Goal: Task Accomplishment & Management: Manage account settings

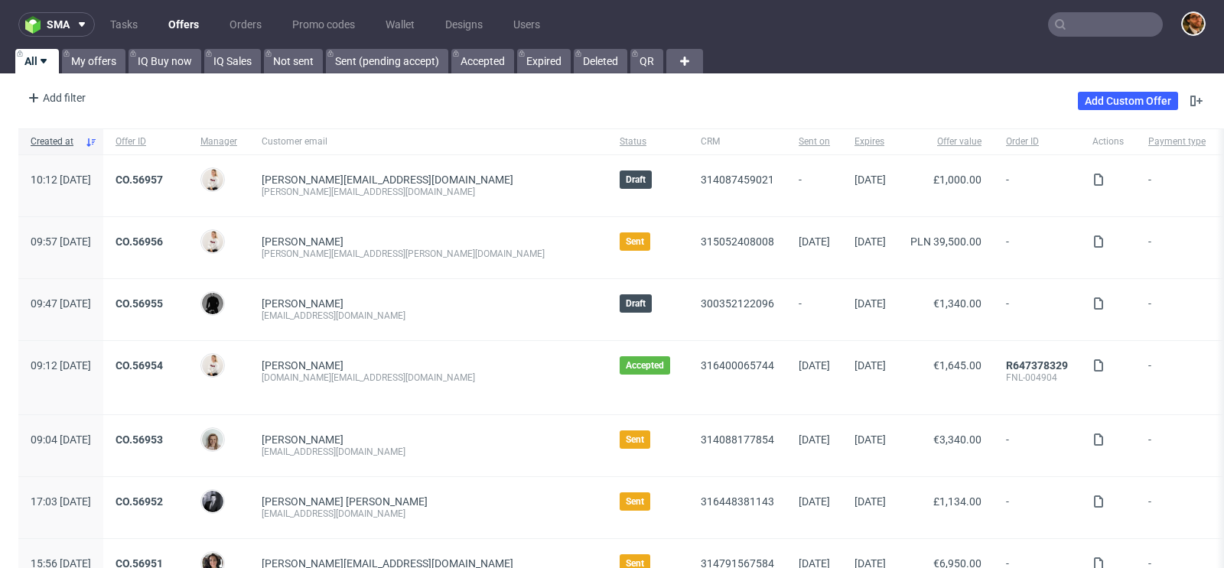
paste input "[EMAIL_ADDRESS][DOMAIN_NAME]"
click at [1078, 26] on input "text" at bounding box center [1105, 24] width 115 height 24
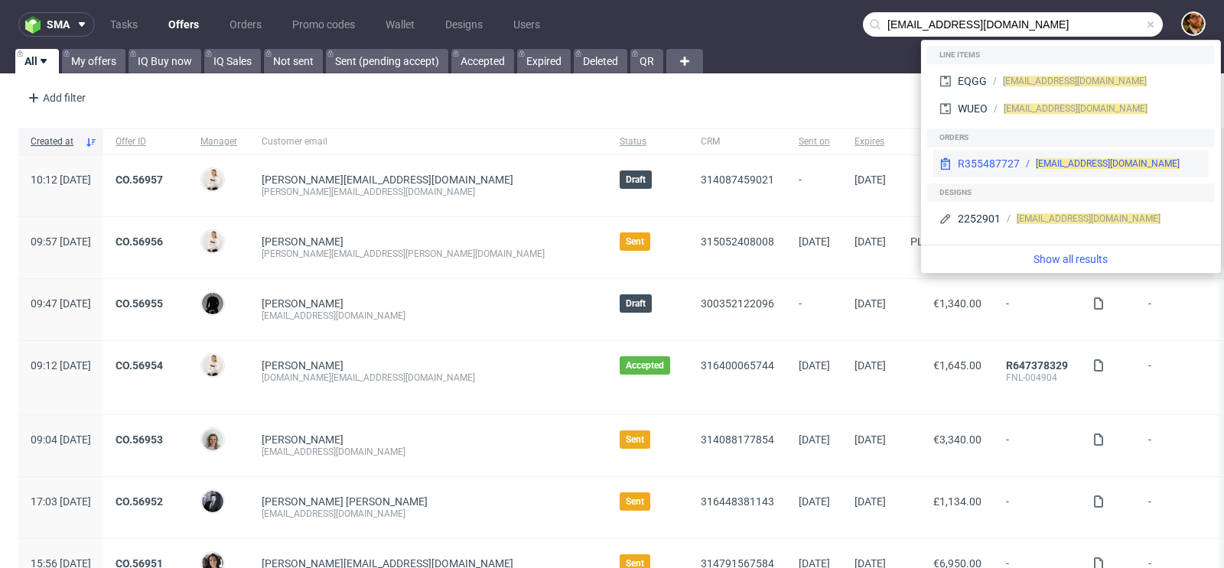
type input "[EMAIL_ADDRESS][DOMAIN_NAME]"
click at [1140, 158] on div "[EMAIL_ADDRESS][DOMAIN_NAME]" at bounding box center [1111, 164] width 183 height 14
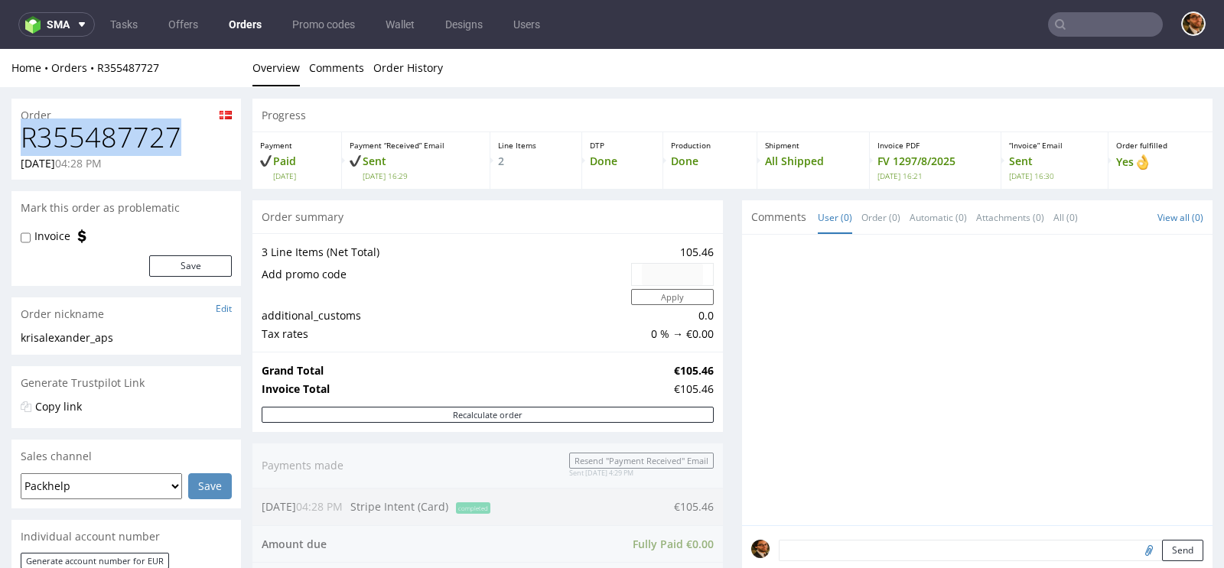
drag, startPoint x: 177, startPoint y: 133, endPoint x: 28, endPoint y: 135, distance: 149.9
click at [28, 135] on h1 "R355487727" at bounding box center [126, 137] width 211 height 31
copy h1 "R355487727"
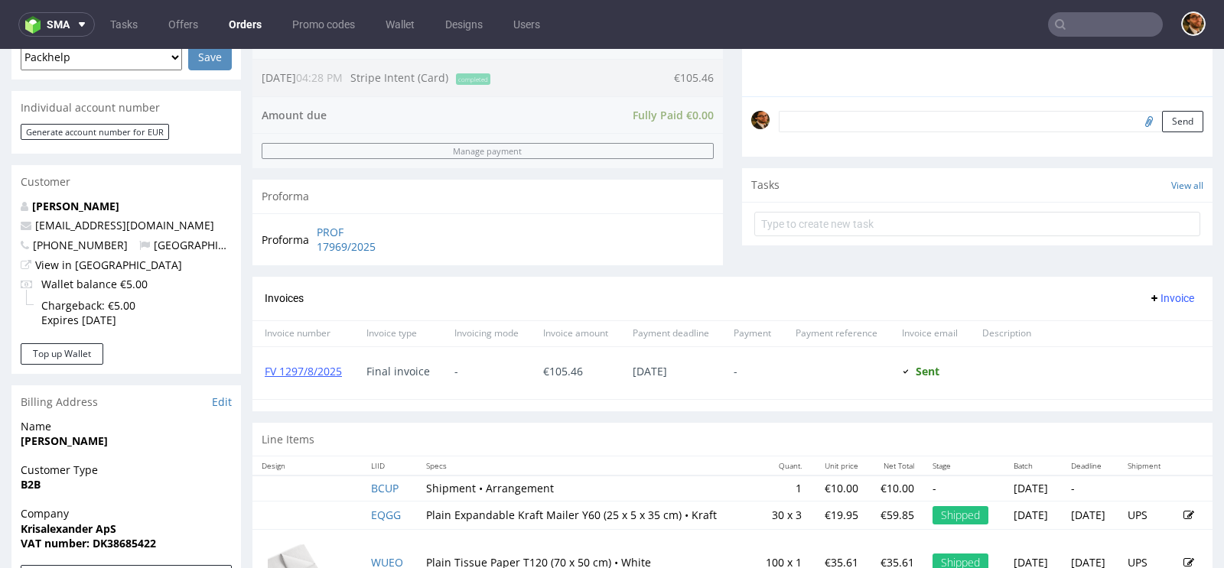
scroll to position [767, 0]
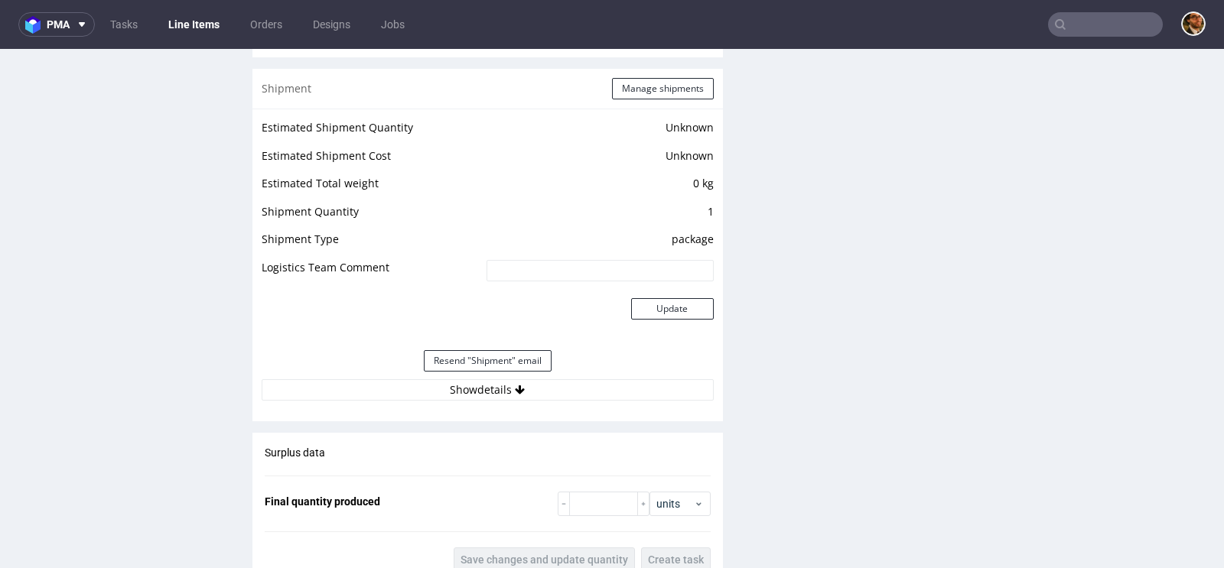
scroll to position [1255, 0]
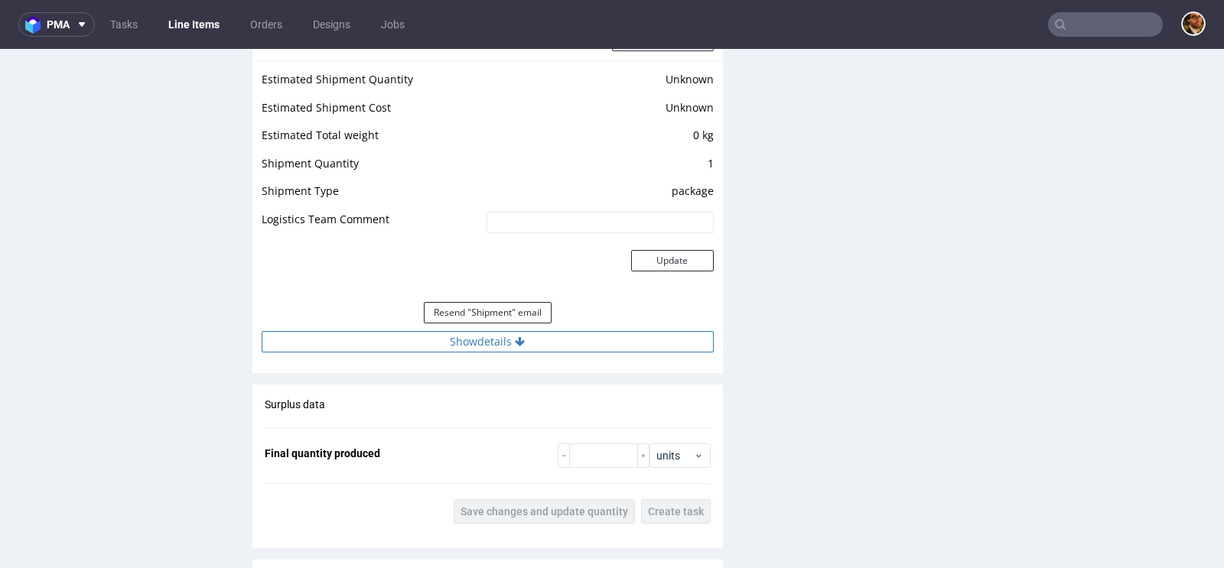
click at [519, 344] on icon at bounding box center [520, 342] width 10 height 11
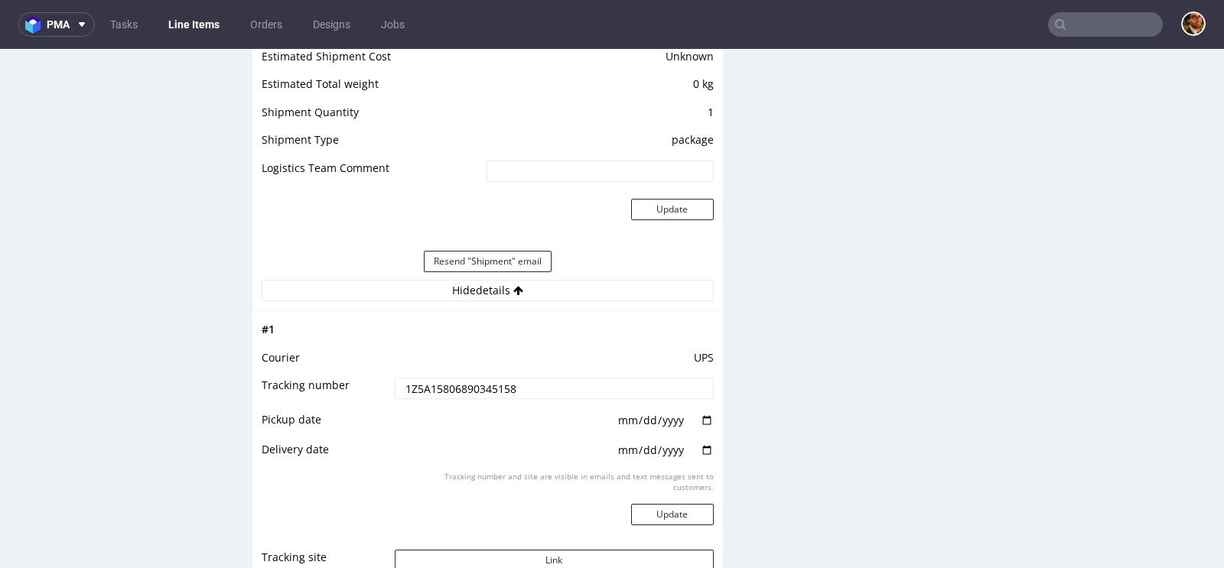
scroll to position [1358, 0]
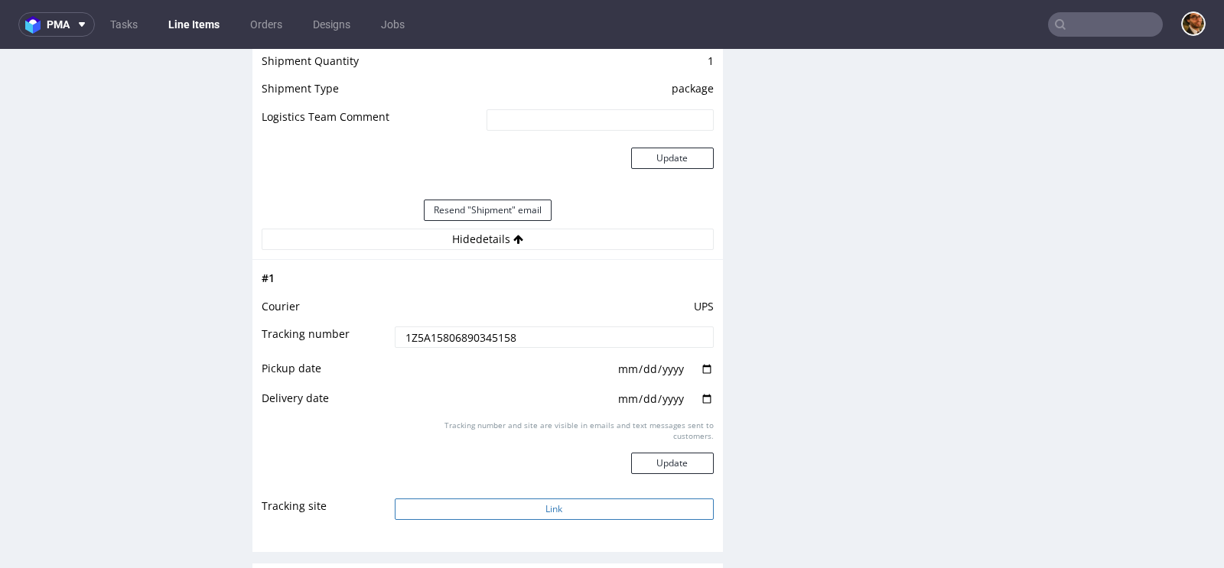
click at [571, 509] on button "Link" at bounding box center [554, 509] width 319 height 21
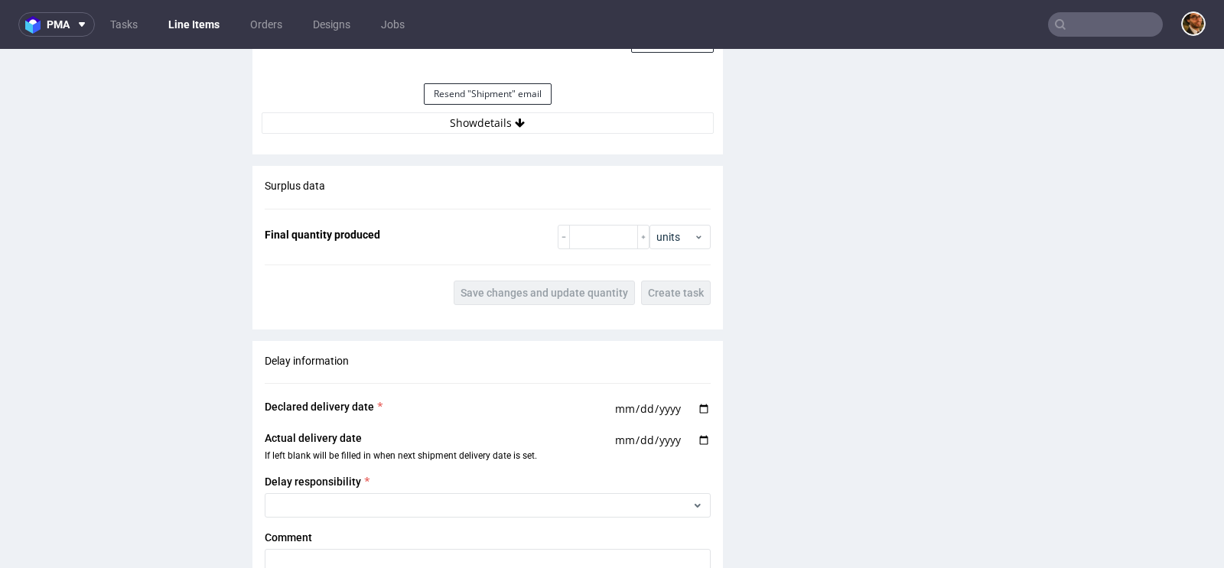
scroll to position [1443, 0]
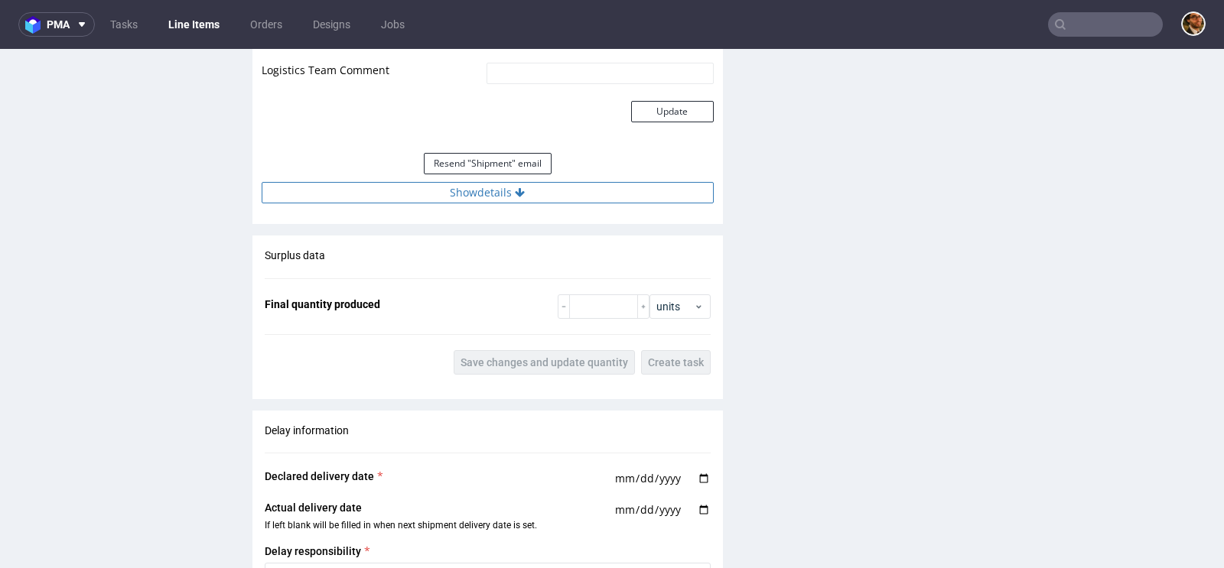
click at [516, 194] on icon at bounding box center [520, 192] width 10 height 11
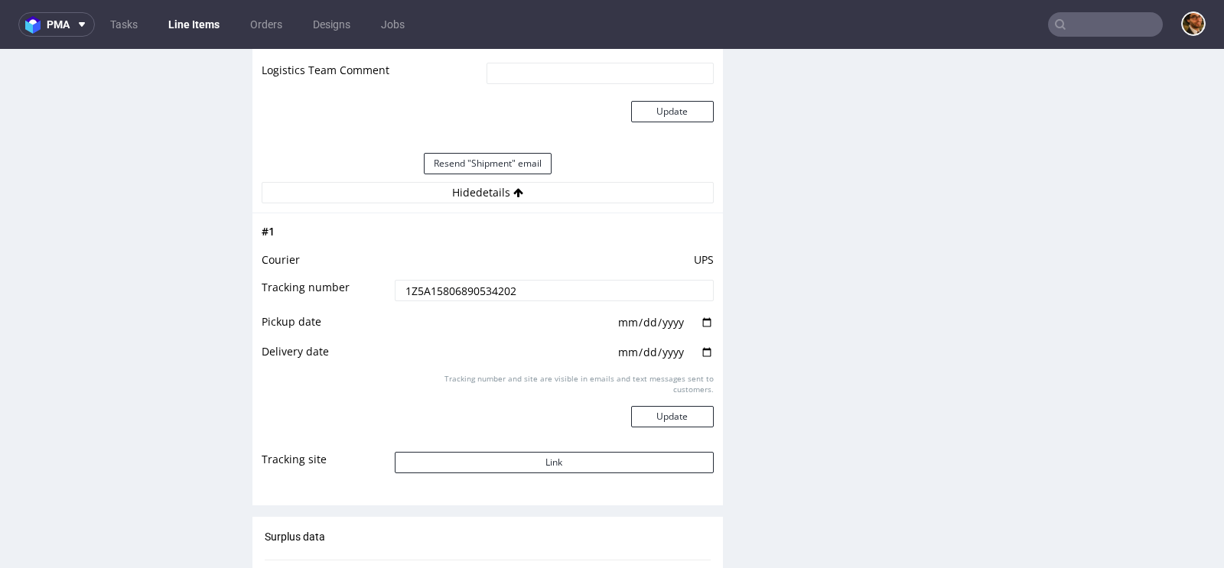
scroll to position [1503, 0]
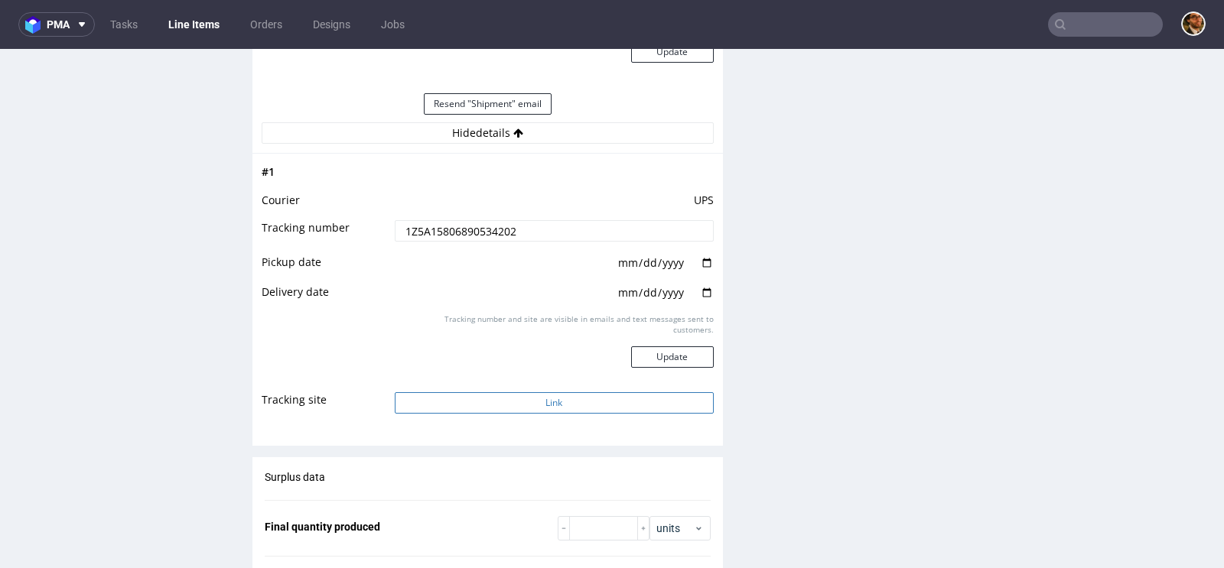
click at [547, 400] on button "Link" at bounding box center [554, 402] width 319 height 21
